Goal: Information Seeking & Learning: Check status

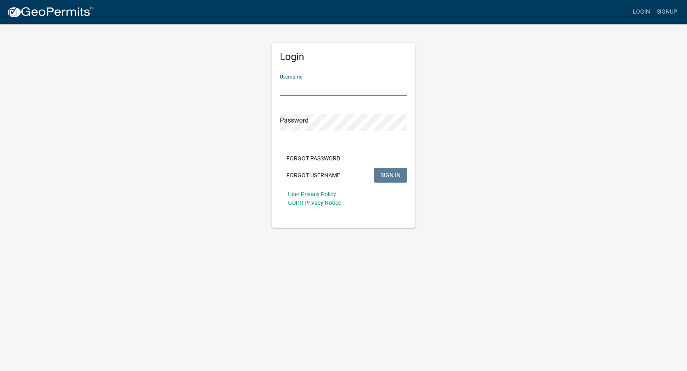
click at [305, 89] on input "Username" at bounding box center [343, 87] width 127 height 17
type input "krichie"
click at [374, 168] on button "SIGN IN" at bounding box center [390, 175] width 33 height 15
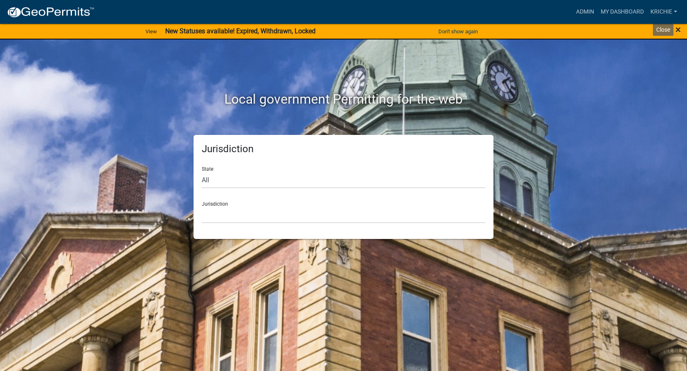
click at [678, 32] on span "×" at bounding box center [678, 30] width 5 height 12
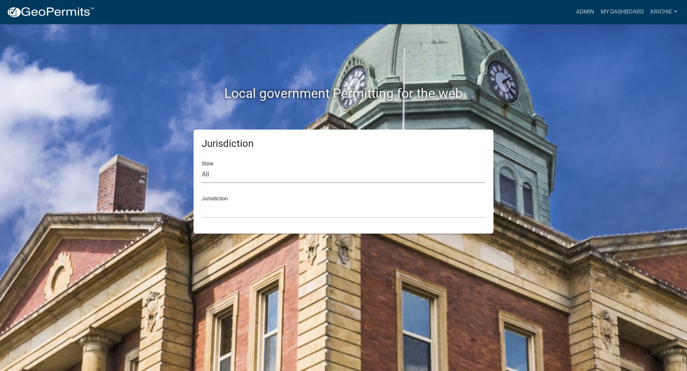
drag, startPoint x: 229, startPoint y: 173, endPoint x: 245, endPoint y: 169, distance: 16.3
click at [229, 173] on select "All [US_STATE] [US_STATE] [US_STATE] [US_STATE] [US_STATE] [US_STATE] [US_STATE…" at bounding box center [344, 174] width 284 height 17
select select "[US_STATE]"
click at [202, 166] on select "All [US_STATE] [US_STATE] [US_STATE] [US_STATE] [US_STATE] [US_STATE] [US_STATE…" at bounding box center [344, 174] width 284 height 17
click at [239, 214] on select "City of [GEOGRAPHIC_DATA], [US_STATE] City of [GEOGRAPHIC_DATA], [US_STATE] Cit…" at bounding box center [344, 209] width 284 height 17
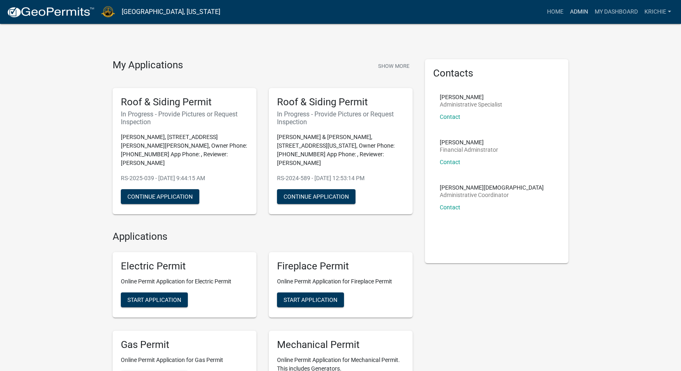
click at [572, 12] on link "Admin" at bounding box center [579, 12] width 25 height 16
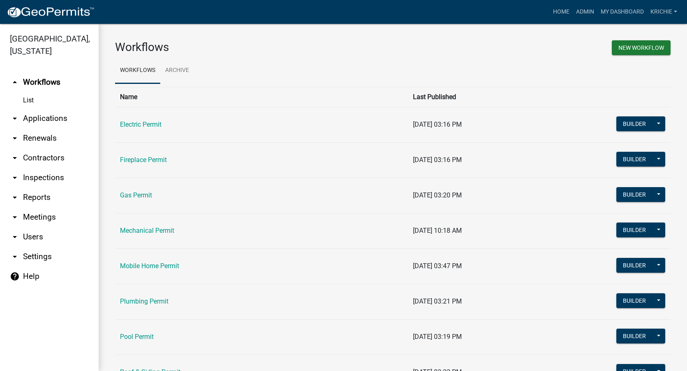
click at [45, 118] on link "arrow_drop_down Applications" at bounding box center [49, 119] width 99 height 20
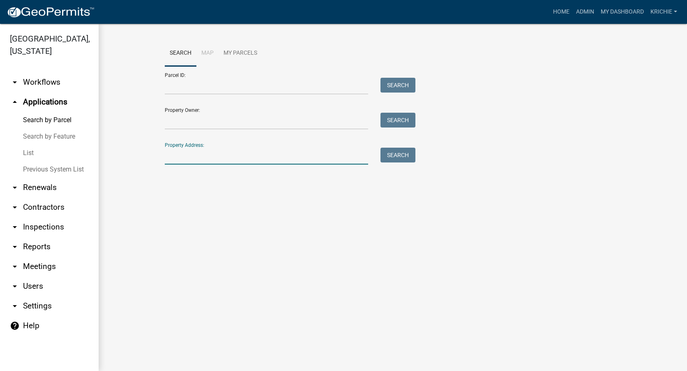
click at [191, 156] on input "Property Address:" at bounding box center [267, 156] width 204 height 17
click at [407, 153] on button "Search" at bounding box center [398, 155] width 35 height 15
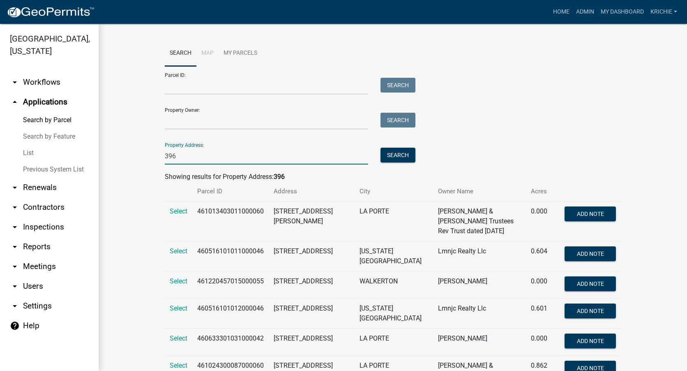
click at [194, 160] on input "396" at bounding box center [267, 156] width 204 height 17
type input "396 sunrise"
click at [392, 150] on button "Search" at bounding box center [398, 155] width 35 height 15
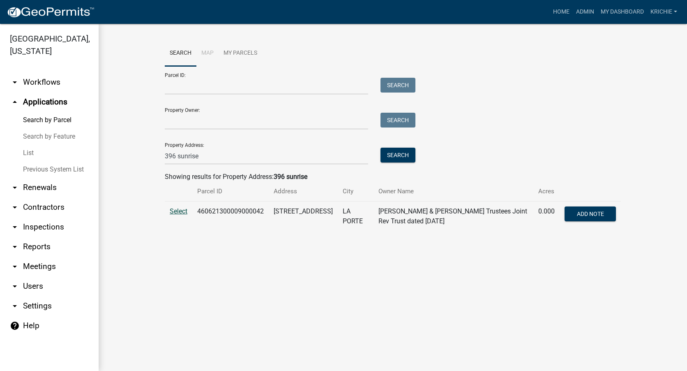
click at [176, 215] on span "Select" at bounding box center [179, 211] width 18 height 8
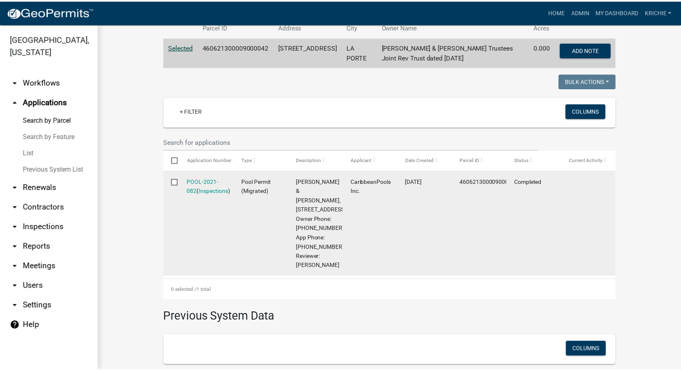
scroll to position [164, 0]
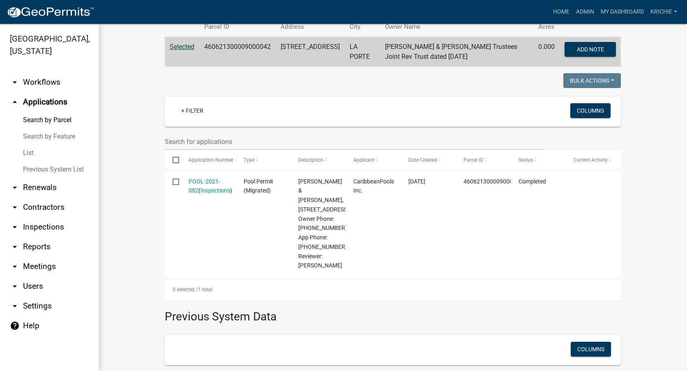
click at [194, 180] on link "POOL-2021-082" at bounding box center [205, 186] width 32 height 16
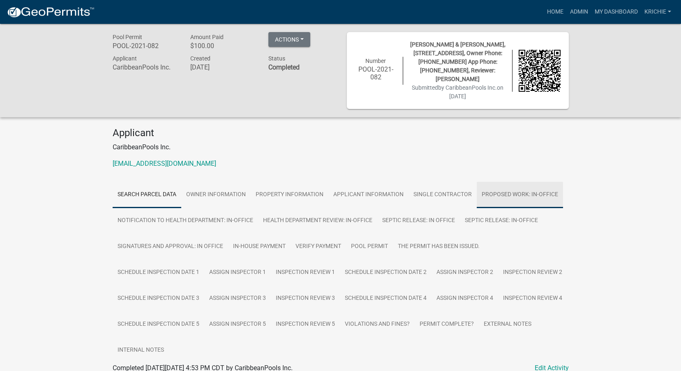
click at [500, 189] on link "Proposed Work: In-Office" at bounding box center [520, 195] width 86 height 26
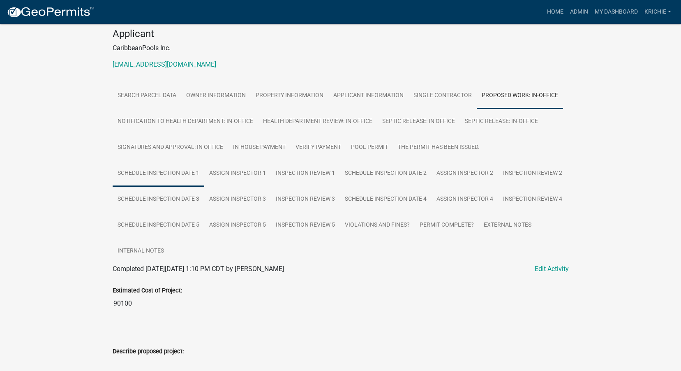
scroll to position [93, 0]
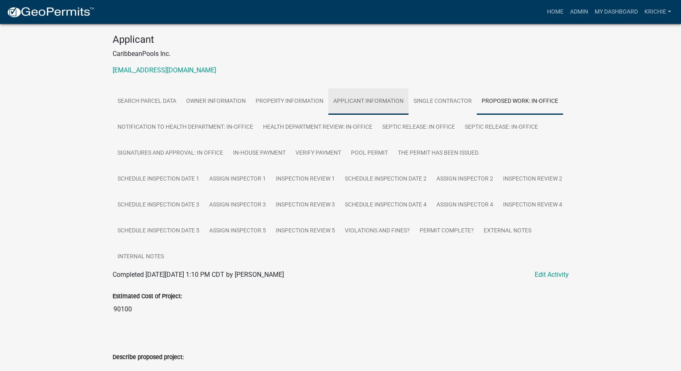
click at [376, 91] on link "Applicant Information" at bounding box center [369, 101] width 80 height 26
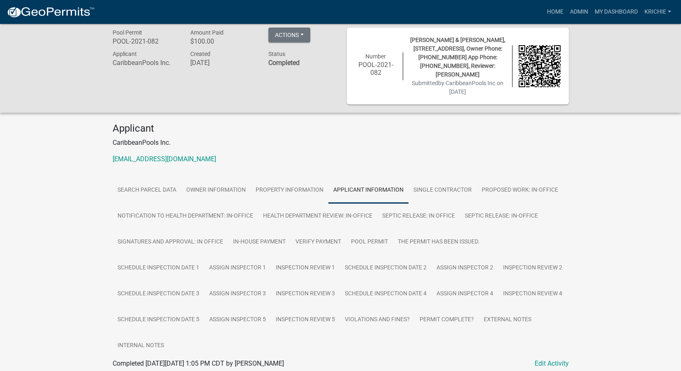
scroll to position [0, 0]
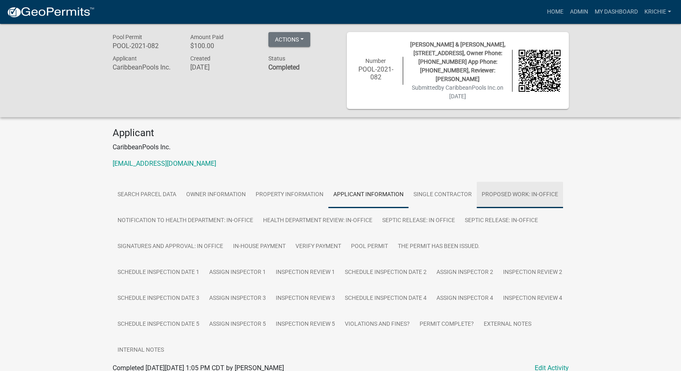
click at [502, 185] on link "Proposed Work: In-Office" at bounding box center [520, 195] width 86 height 26
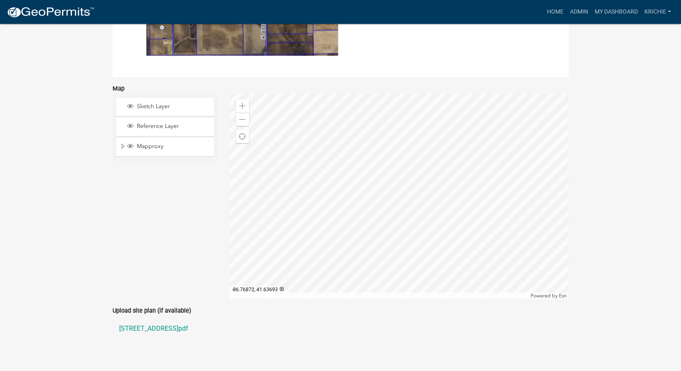
scroll to position [1245, 0]
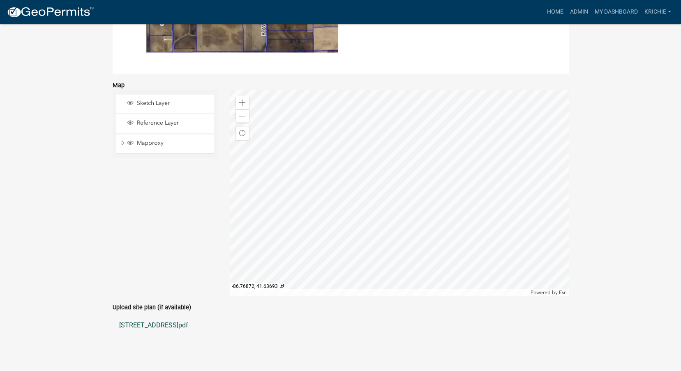
click at [136, 318] on link "[STREET_ADDRESS]pdf" at bounding box center [341, 325] width 456 height 20
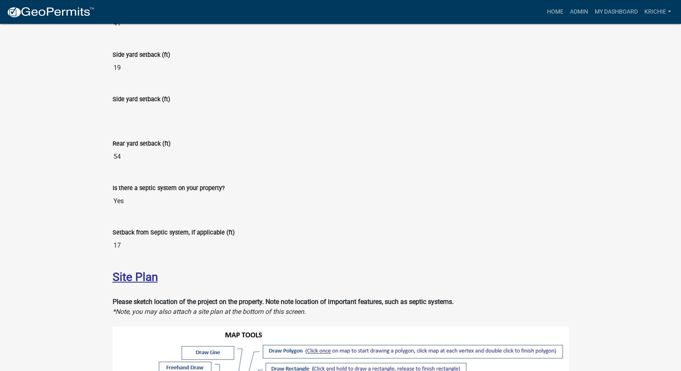
scroll to position [751, 0]
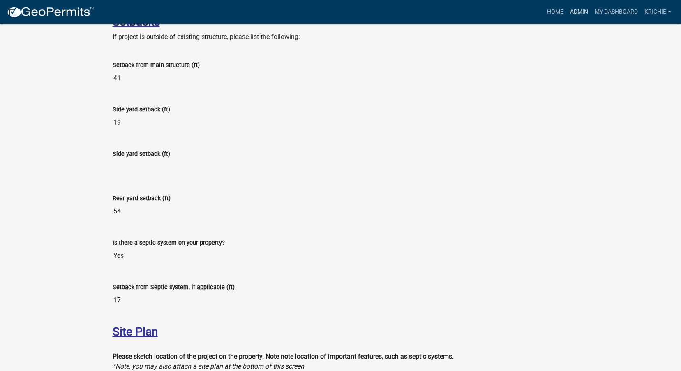
click at [581, 15] on link "Admin" at bounding box center [579, 12] width 25 height 16
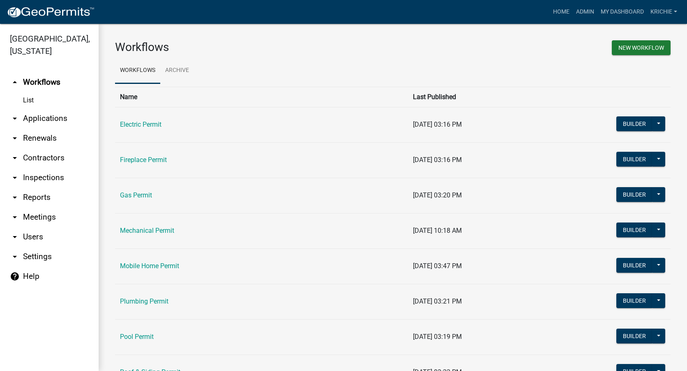
click at [49, 123] on link "arrow_drop_down Applications" at bounding box center [49, 119] width 99 height 20
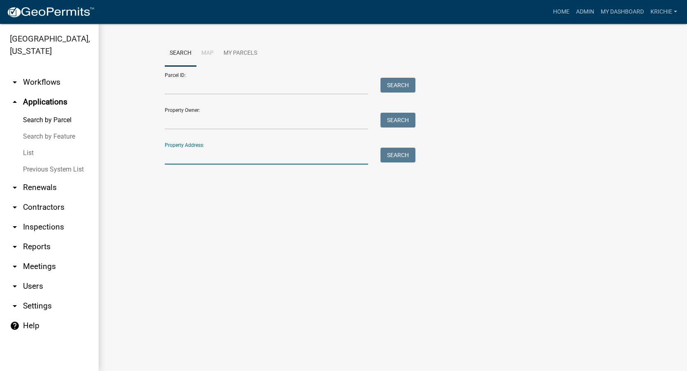
click at [178, 157] on input "Property Address:" at bounding box center [267, 156] width 204 height 17
type input "726 e 800 n"
click at [410, 155] on button "Search" at bounding box center [398, 155] width 35 height 15
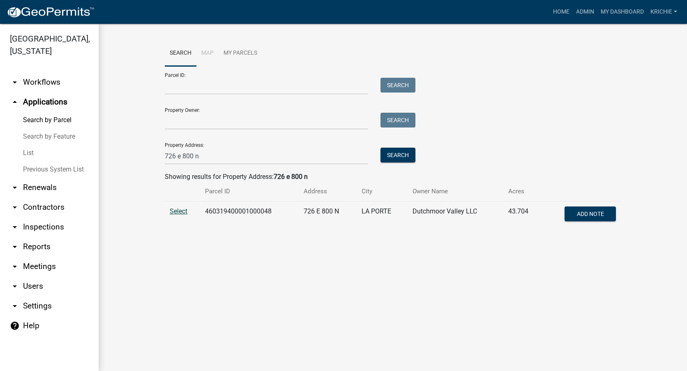
click at [180, 210] on span "Select" at bounding box center [179, 211] width 18 height 8
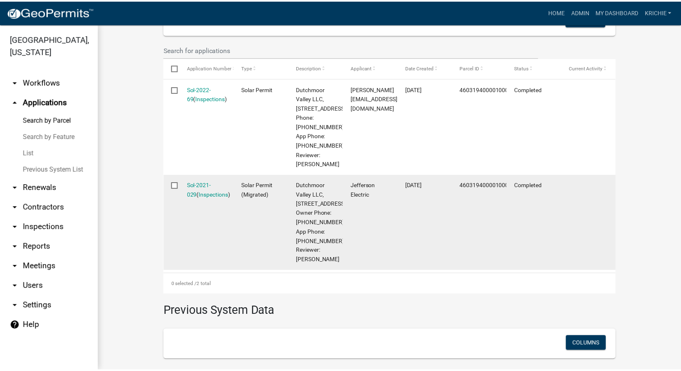
scroll to position [206, 0]
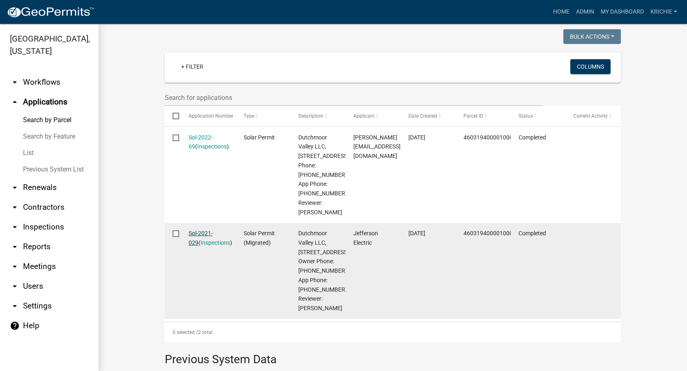
click at [197, 245] on link "Sol-2021-029" at bounding box center [201, 238] width 24 height 16
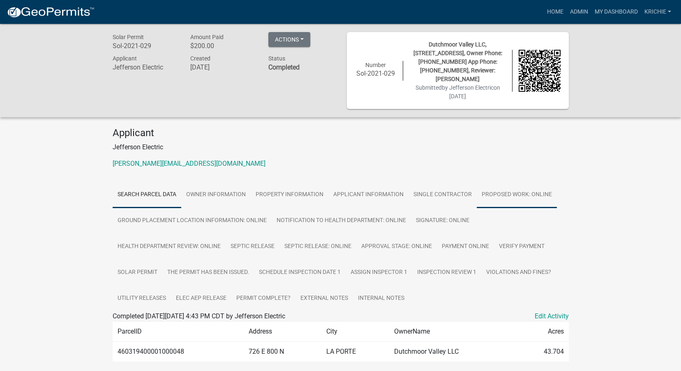
click at [500, 182] on link "Proposed Work: Online" at bounding box center [517, 195] width 80 height 26
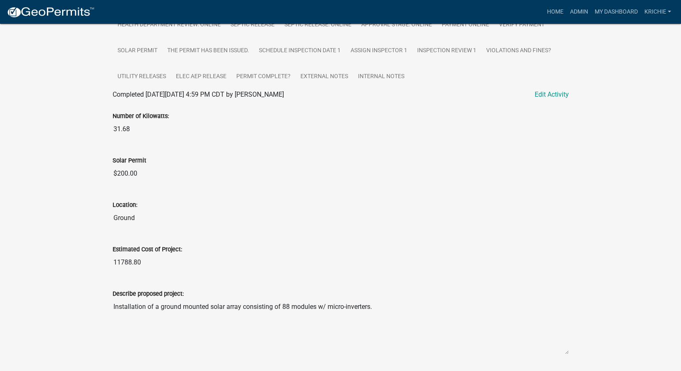
scroll to position [325, 0]
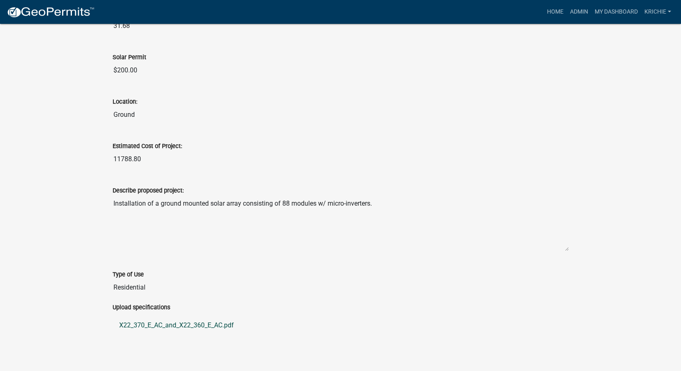
click at [174, 317] on link "X22_370_E_AC_and_X22_360_E_AC.pdf" at bounding box center [341, 325] width 456 height 20
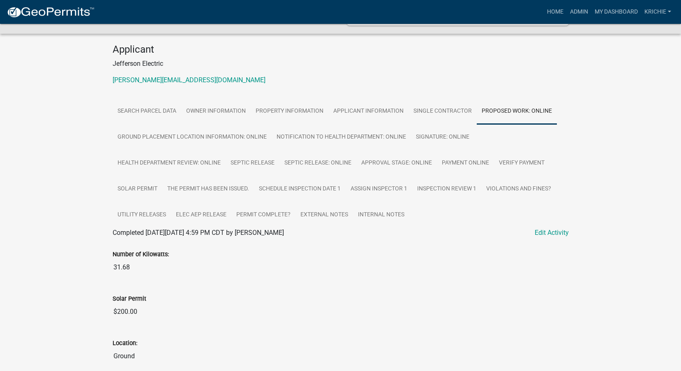
scroll to position [78, 0]
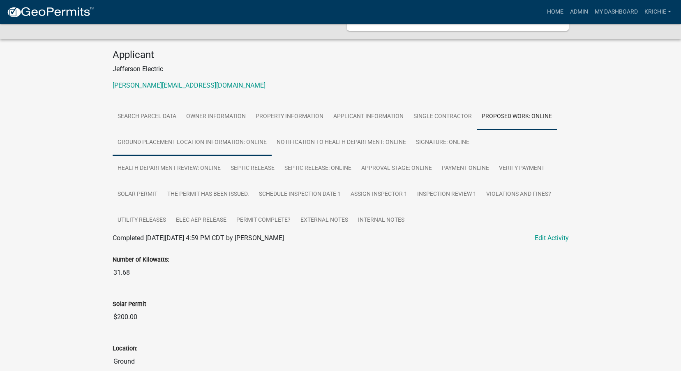
click at [172, 136] on link "Ground Placement Location information: Online" at bounding box center [192, 143] width 159 height 26
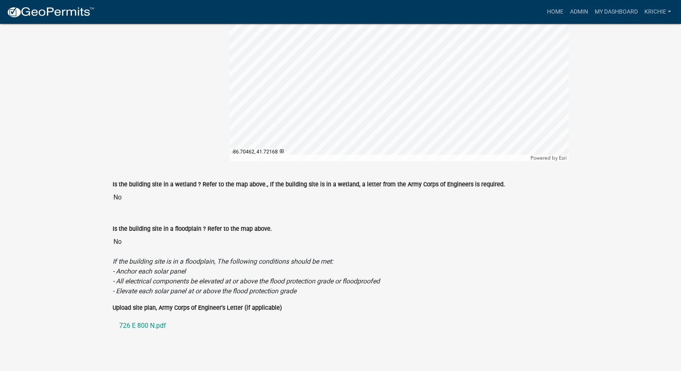
scroll to position [944, 0]
click at [155, 317] on link "726 E 800 N.pdf" at bounding box center [341, 325] width 456 height 20
click at [586, 13] on link "Admin" at bounding box center [579, 12] width 25 height 16
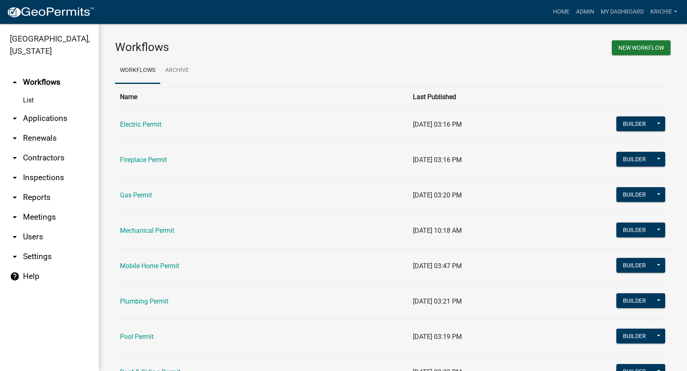
click at [57, 119] on link "arrow_drop_down Applications" at bounding box center [49, 119] width 99 height 20
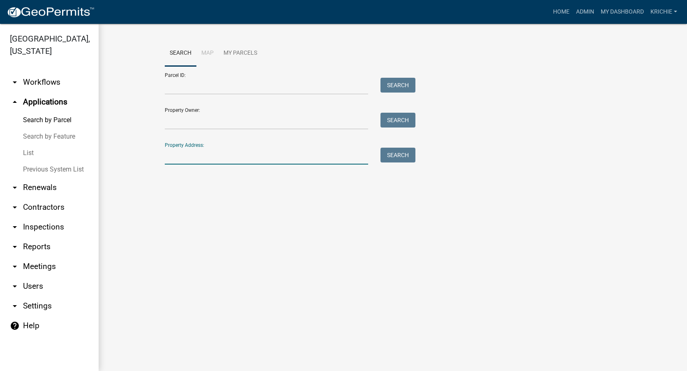
click at [186, 155] on input "Property Address:" at bounding box center [267, 156] width 204 height 17
type input "1433 e glacier"
click at [405, 154] on button "Search" at bounding box center [398, 155] width 35 height 15
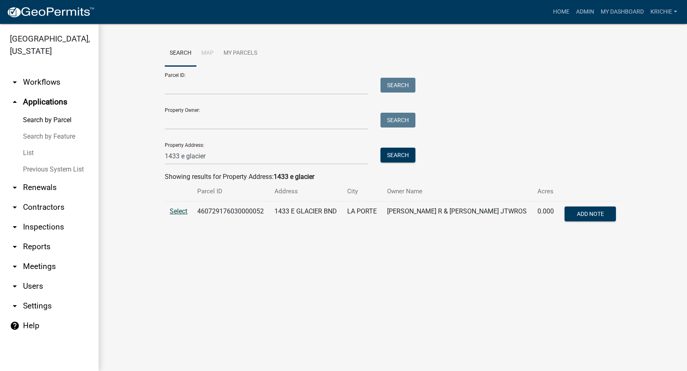
click at [177, 214] on span "Select" at bounding box center [179, 211] width 18 height 8
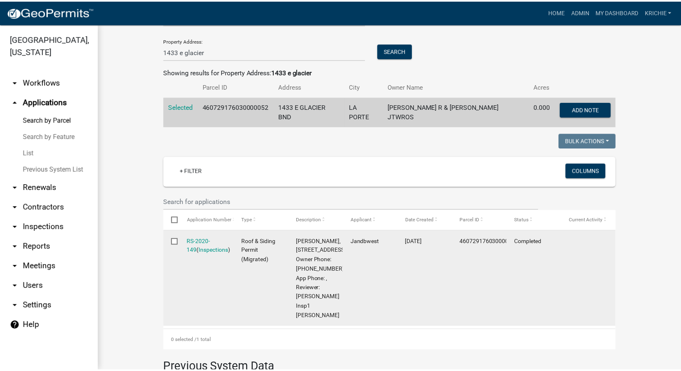
scroll to position [123, 0]
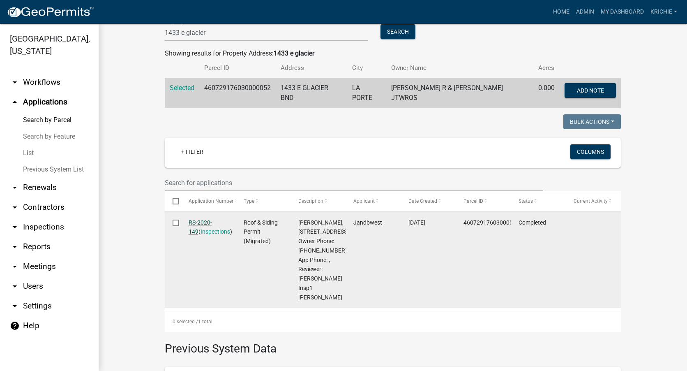
click at [212, 221] on link "RS-2020-149" at bounding box center [200, 227] width 23 height 16
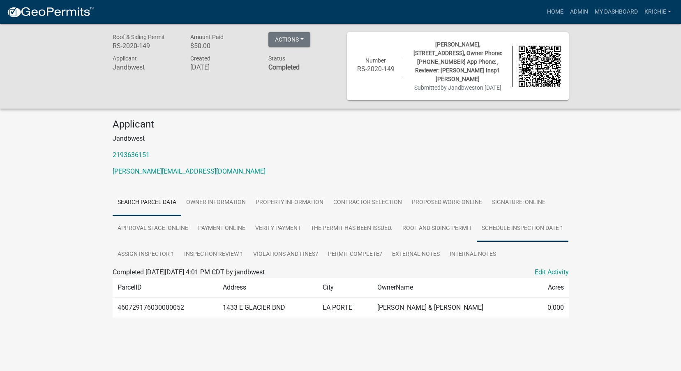
click at [477, 242] on link "Schedule Inspection Date 1" at bounding box center [523, 228] width 92 height 26
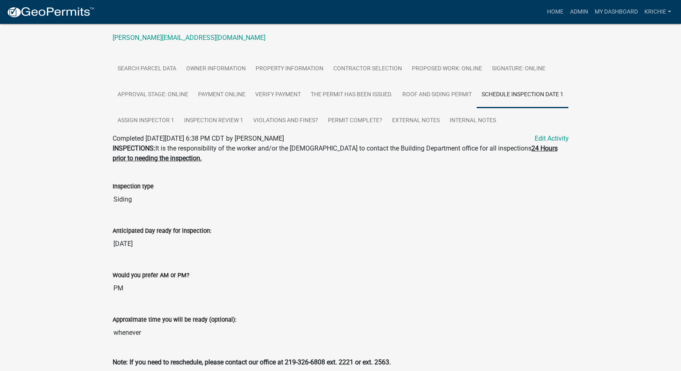
scroll to position [115, 0]
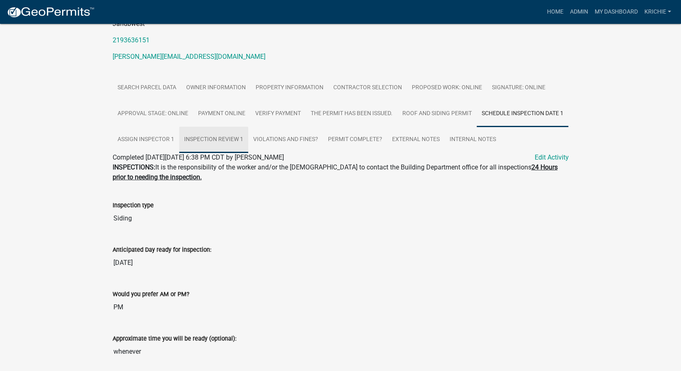
click at [248, 145] on link "Inspection Review 1" at bounding box center [213, 140] width 69 height 26
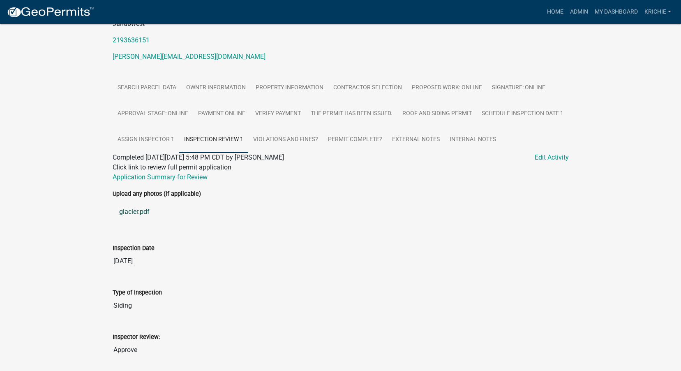
click at [143, 222] on link "glacier.pdf" at bounding box center [341, 212] width 456 height 20
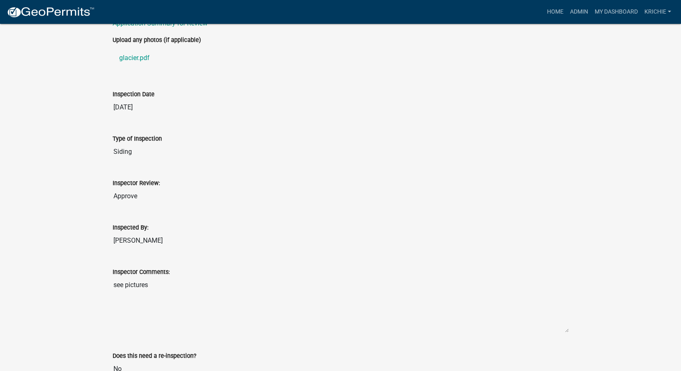
scroll to position [144, 0]
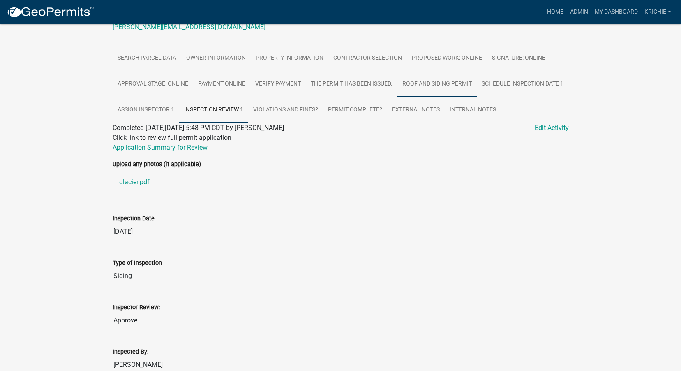
click at [448, 89] on link "Roof and Siding Permit" at bounding box center [437, 84] width 79 height 26
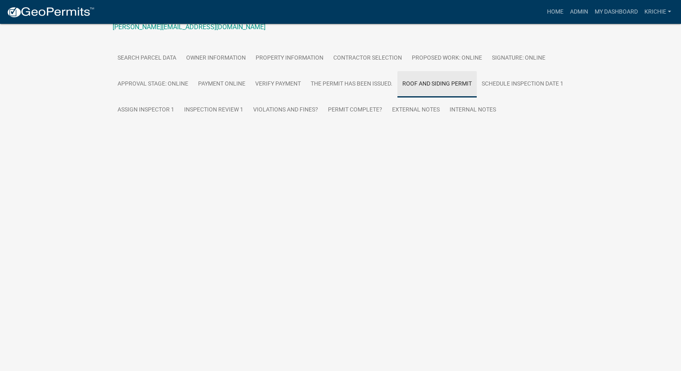
scroll to position [24, 0]
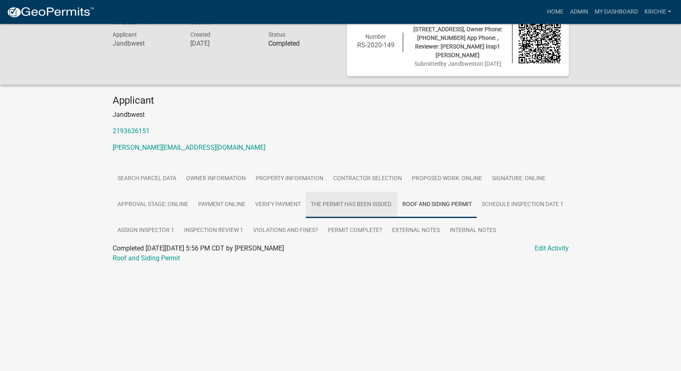
click at [375, 204] on link "The permit has been issued." at bounding box center [352, 205] width 92 height 26
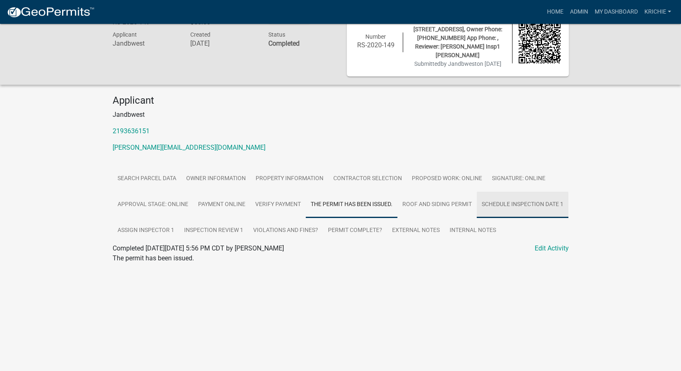
click at [477, 218] on link "Schedule Inspection Date 1" at bounding box center [523, 205] width 92 height 26
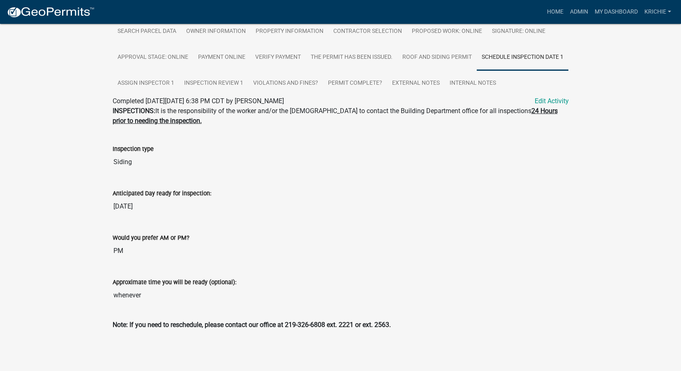
scroll to position [197, 0]
click at [179, 70] on link "Assign Inspector 1" at bounding box center [146, 83] width 67 height 26
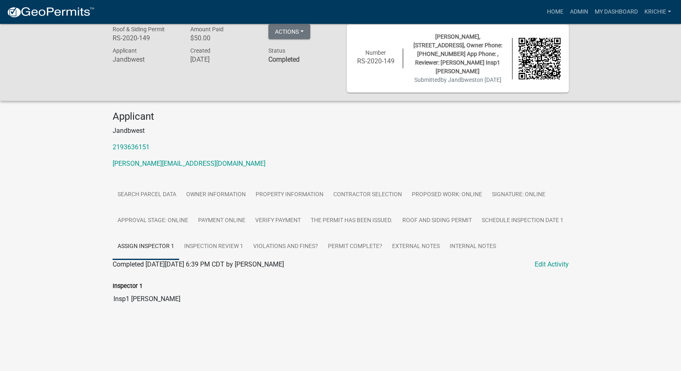
scroll to position [0, 0]
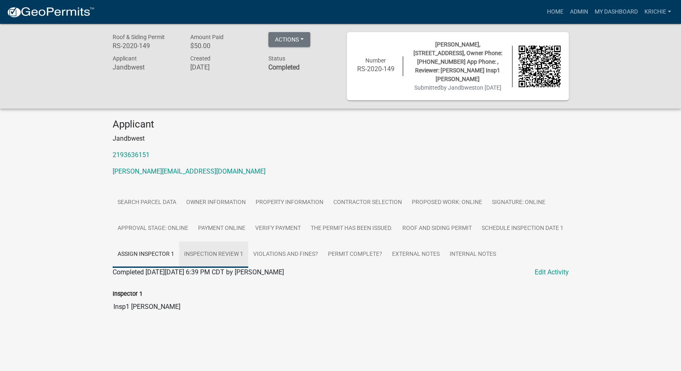
click at [248, 247] on link "Inspection Review 1" at bounding box center [213, 254] width 69 height 26
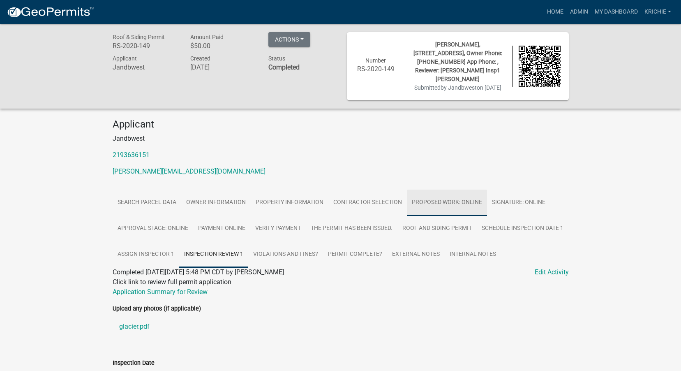
click at [432, 203] on link "Proposed Work: Online" at bounding box center [447, 203] width 80 height 26
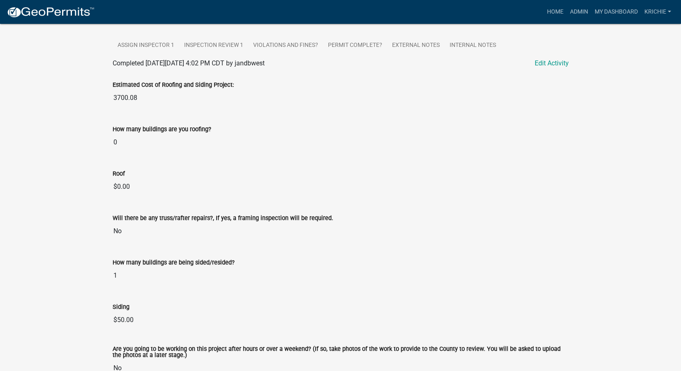
scroll to position [35, 0]
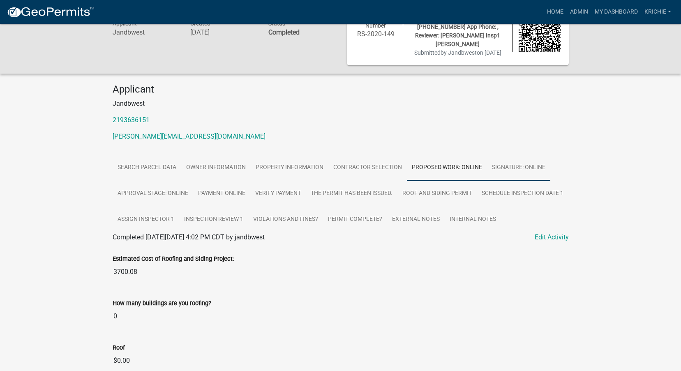
click at [512, 171] on link "Signature: Online" at bounding box center [518, 168] width 63 height 26
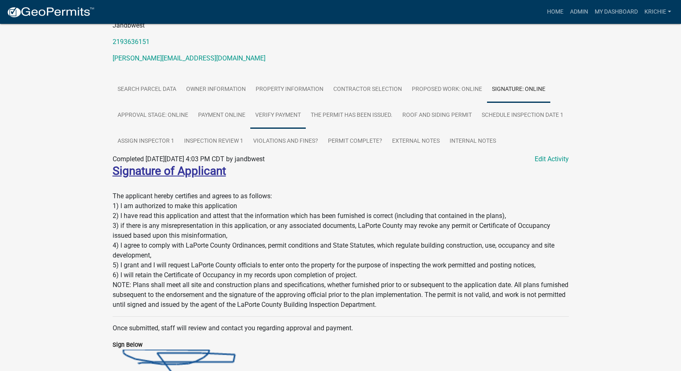
scroll to position [0, 0]
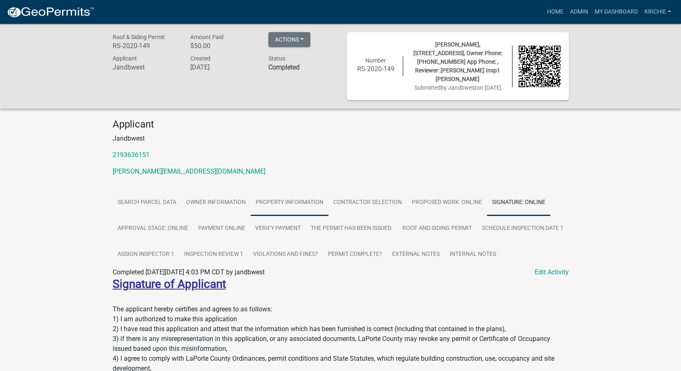
click at [275, 210] on link "Property Information" at bounding box center [290, 203] width 78 height 26
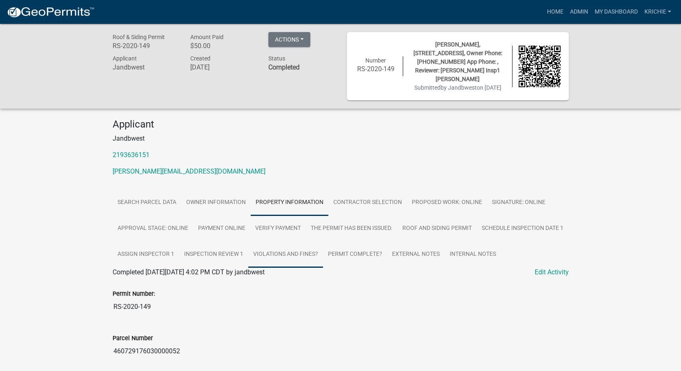
click at [323, 254] on link "Violations and fines?" at bounding box center [285, 254] width 75 height 26
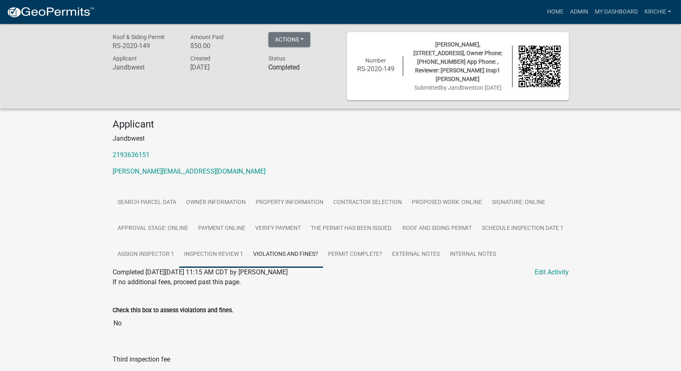
click at [248, 251] on link "Inspection Review 1" at bounding box center [213, 254] width 69 height 26
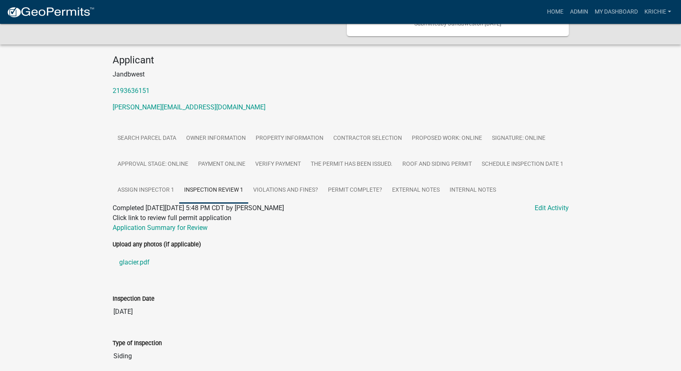
scroll to position [164, 0]
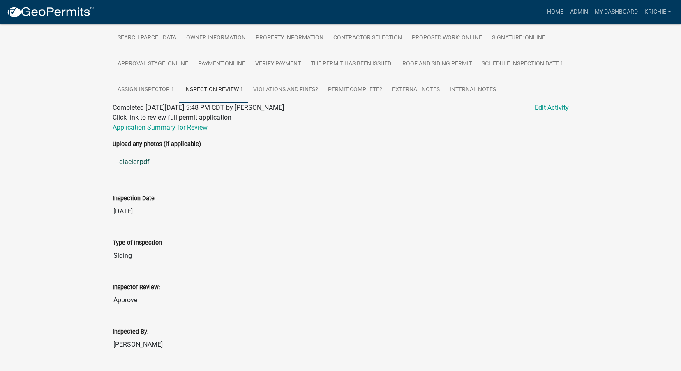
click at [134, 172] on link "glacier.pdf" at bounding box center [341, 162] width 456 height 20
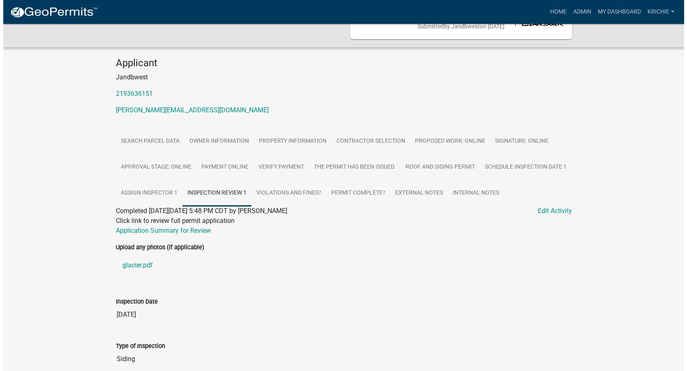
scroll to position [0, 0]
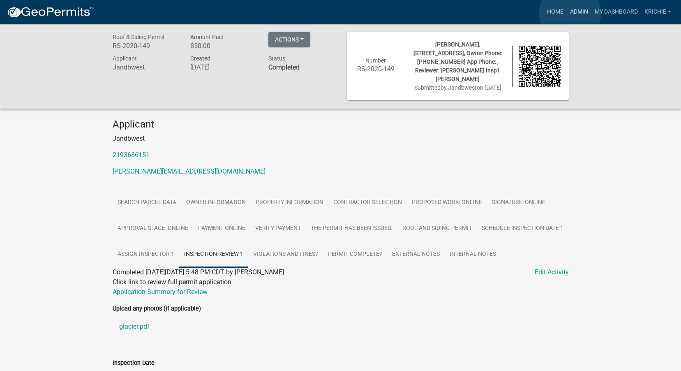
click at [571, 13] on link "Admin" at bounding box center [579, 12] width 25 height 16
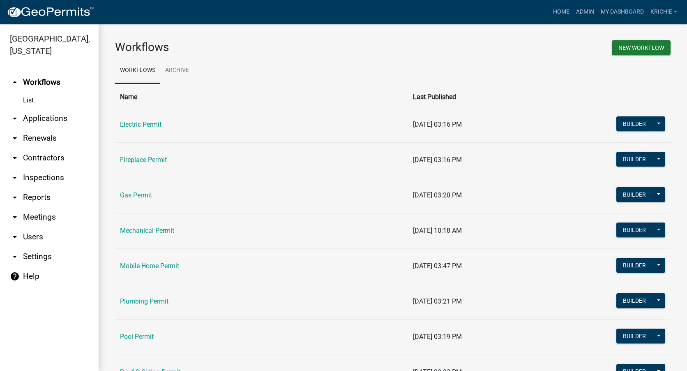
click at [55, 120] on link "arrow_drop_down Applications" at bounding box center [49, 119] width 99 height 20
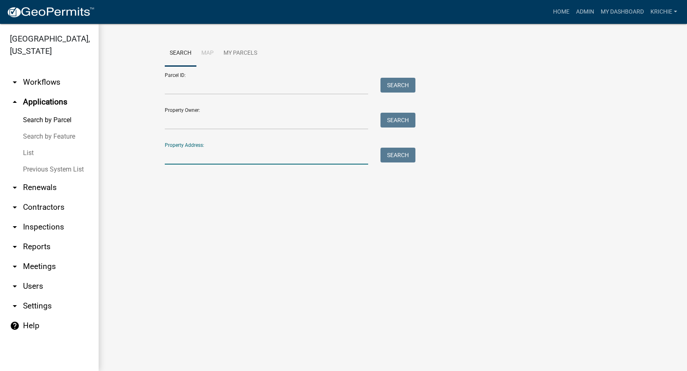
click at [188, 157] on input "Property Address:" at bounding box center [267, 156] width 204 height 17
type input "4492 w 150 n"
click at [403, 153] on button "Search" at bounding box center [398, 155] width 35 height 15
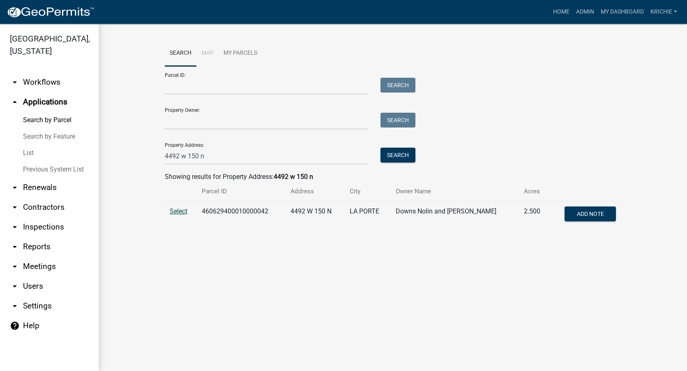
click at [179, 211] on span "Select" at bounding box center [179, 211] width 18 height 8
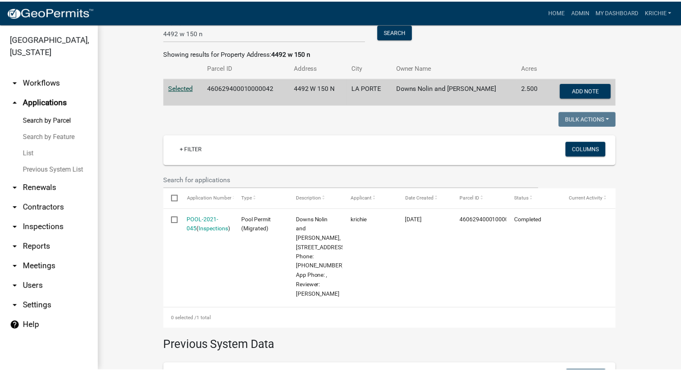
scroll to position [164, 0]
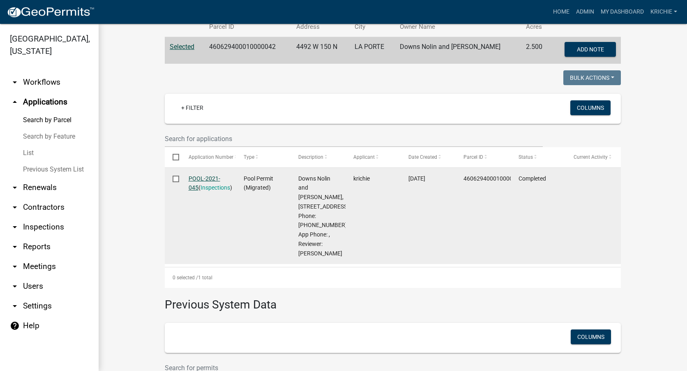
click at [205, 180] on link "POOL-2021-045" at bounding box center [205, 183] width 32 height 16
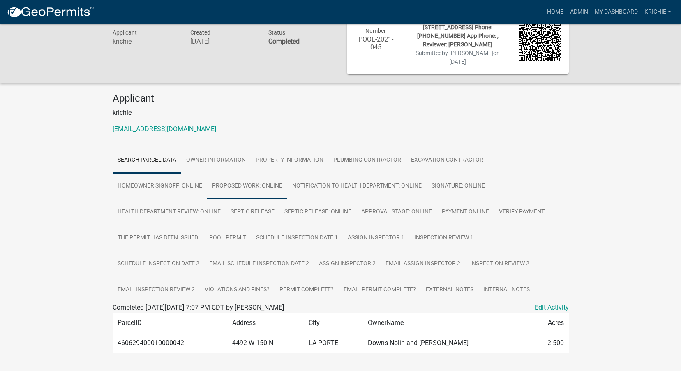
scroll to position [40, 0]
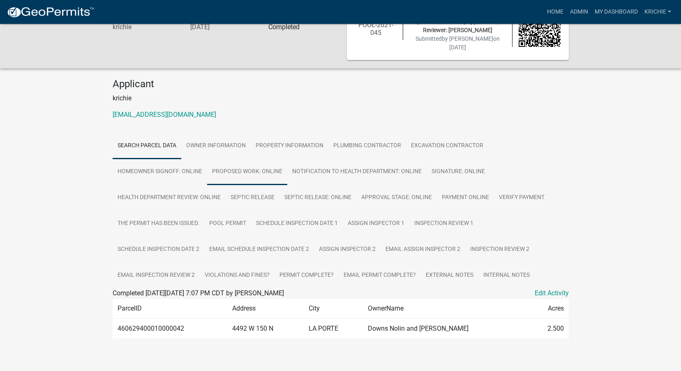
click at [245, 163] on link "Proposed Work: Online" at bounding box center [247, 172] width 80 height 26
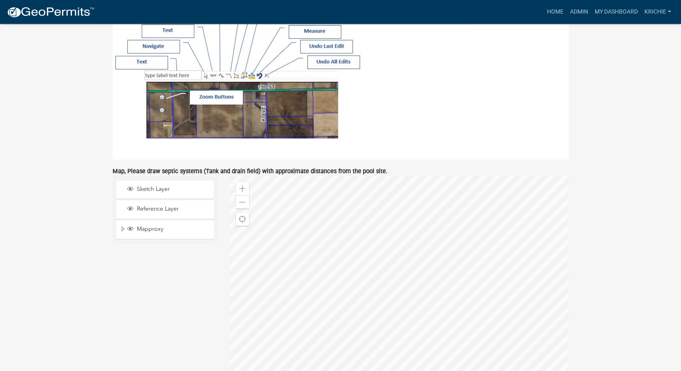
scroll to position [1227, 0]
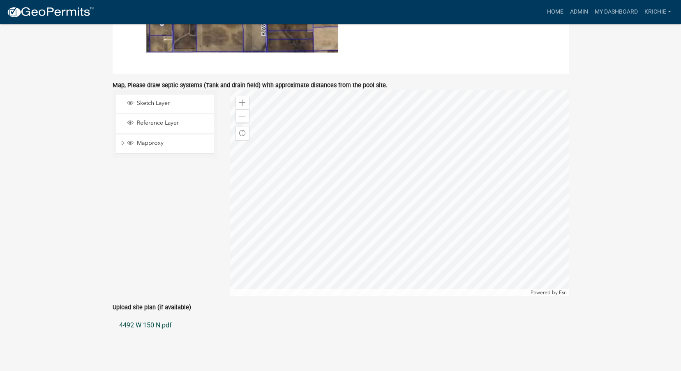
click at [150, 316] on link "4492 W 150 N.pdf" at bounding box center [341, 325] width 456 height 20
